Goal: Task Accomplishment & Management: Use online tool/utility

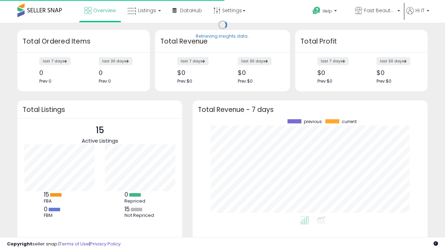
scroll to position [97, 221]
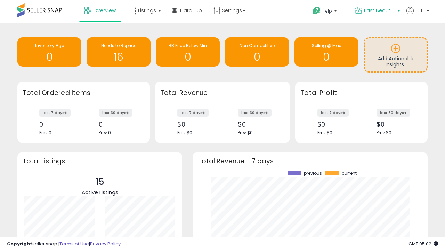
click at [377, 11] on span "Fast Beauty ([GEOGRAPHIC_DATA])" at bounding box center [379, 10] width 31 height 7
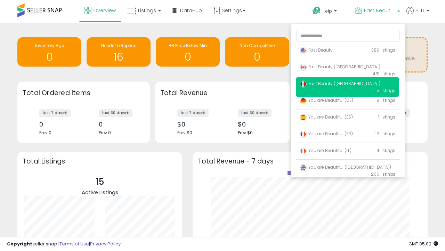
click at [348, 51] on p "Fast Beauty 389 listings" at bounding box center [347, 50] width 103 height 14
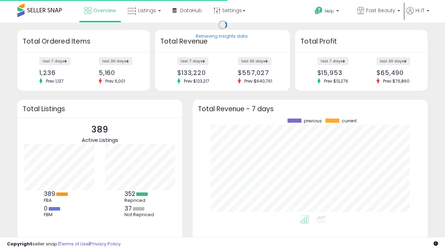
scroll to position [97, 221]
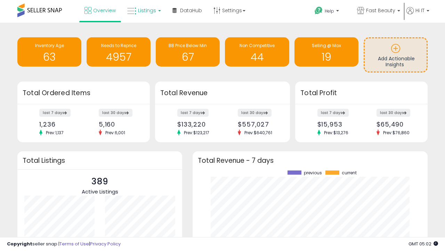
click at [143, 10] on span "Listings" at bounding box center [147, 10] width 18 height 7
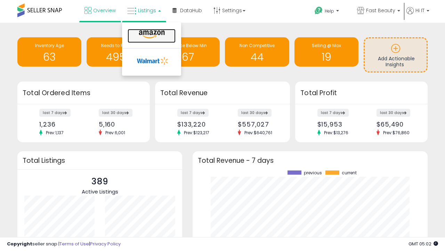
click at [151, 34] on icon at bounding box center [152, 34] width 30 height 9
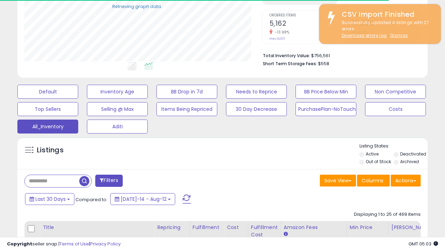
scroll to position [88, 0]
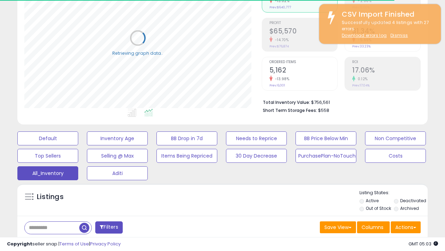
click at [49, 242] on span "Last 30 Days" at bounding box center [50, 245] width 30 height 7
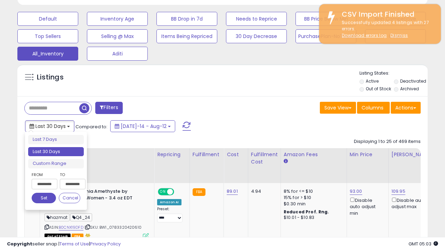
scroll to position [143, 237]
click at [56, 151] on li "Last 30 Days" at bounding box center [56, 151] width 56 height 9
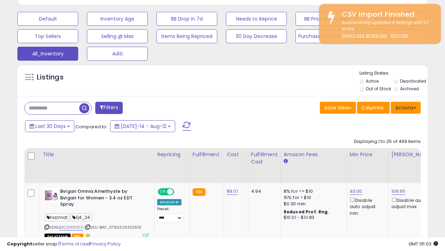
click at [406, 107] on button "Actions" at bounding box center [406, 108] width 30 height 12
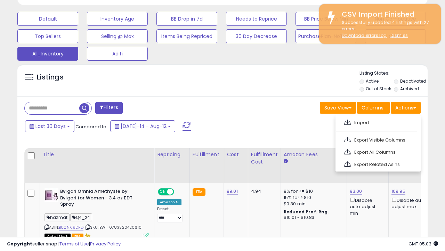
click at [378, 151] on link "Export All Columns" at bounding box center [378, 151] width 76 height 11
